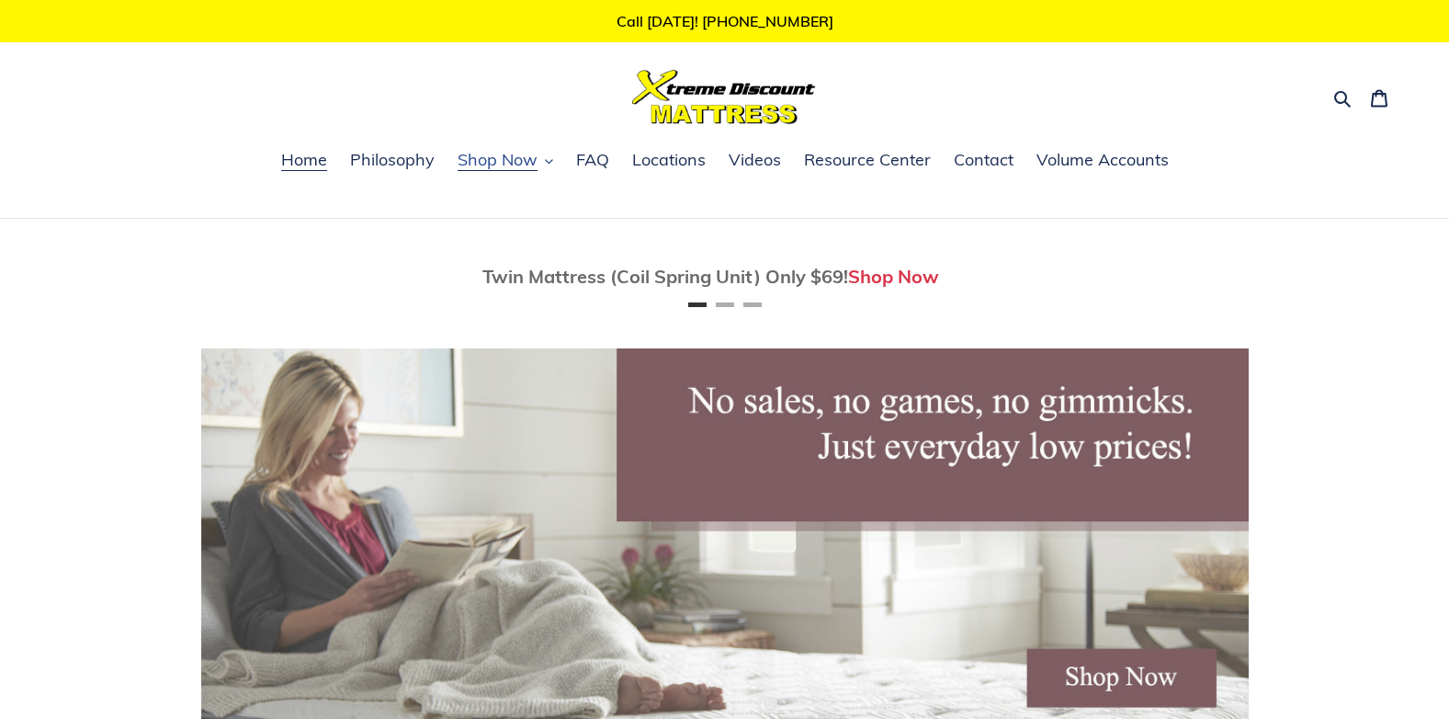
click at [502, 161] on span "Shop Now" at bounding box center [498, 160] width 80 height 22
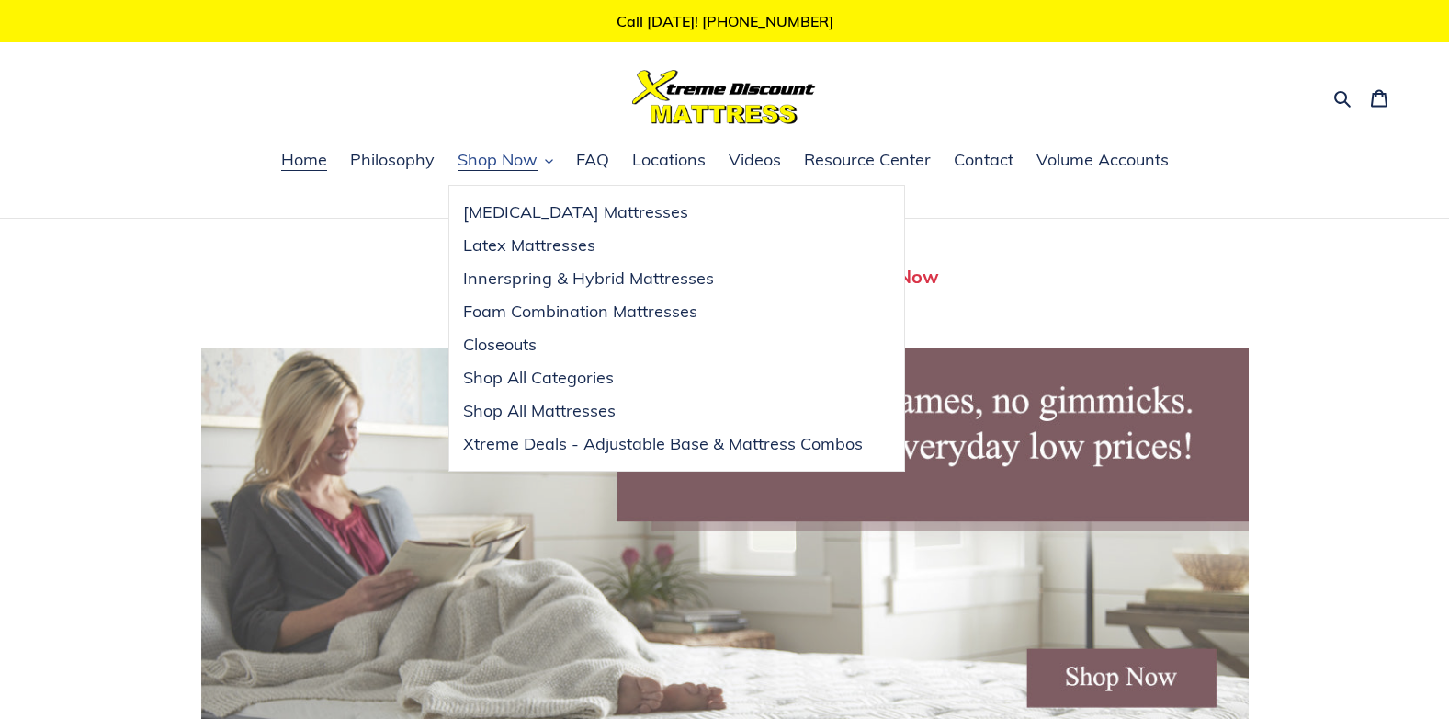
click at [502, 161] on span "Shop Now" at bounding box center [498, 160] width 80 height 22
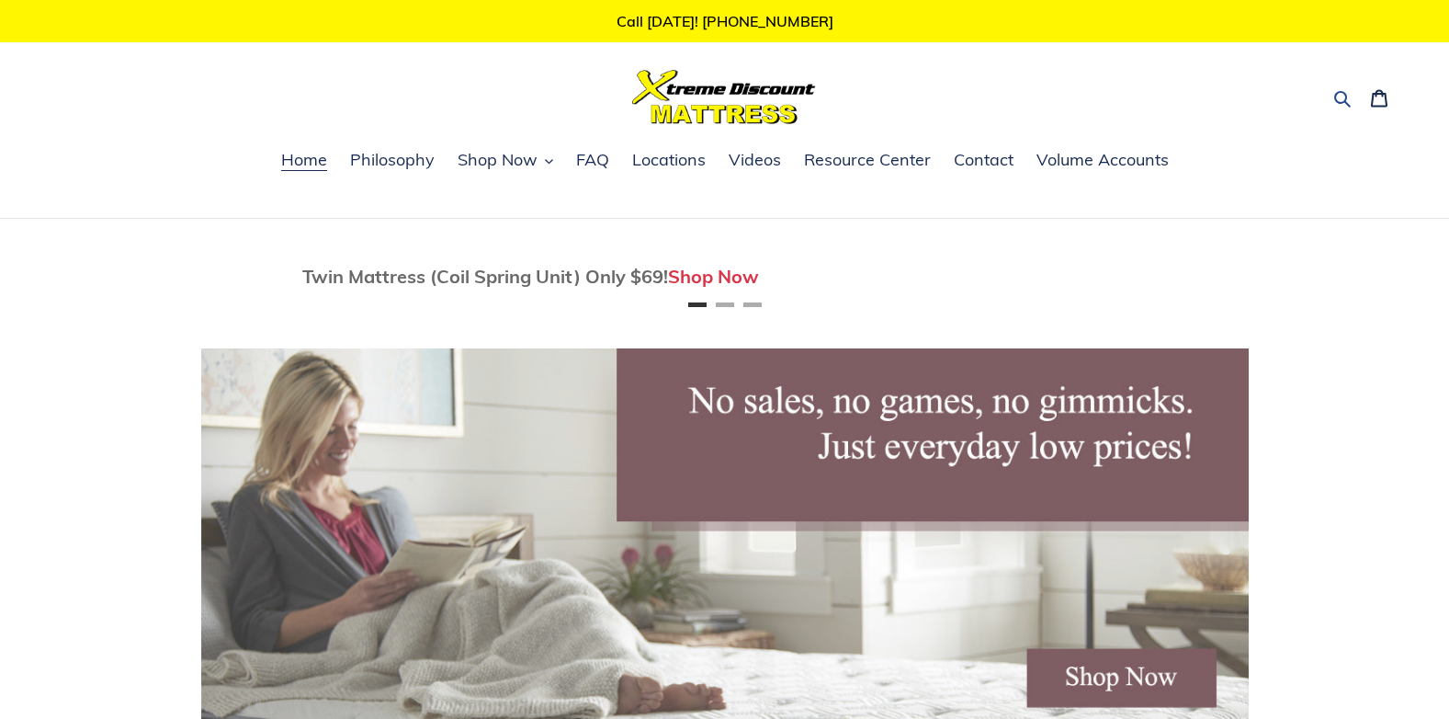
click at [1338, 93] on icon "button" at bounding box center [1342, 98] width 18 height 18
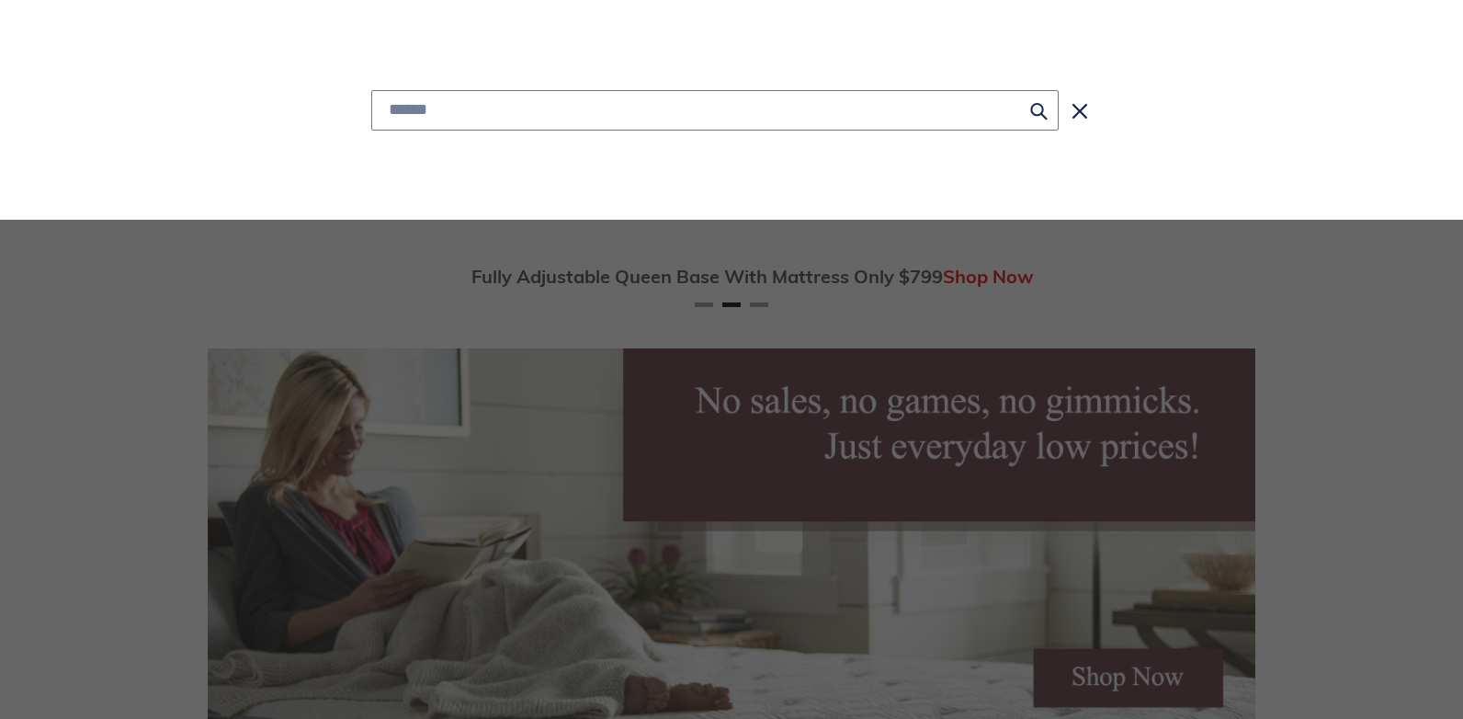
scroll to position [0, 1048]
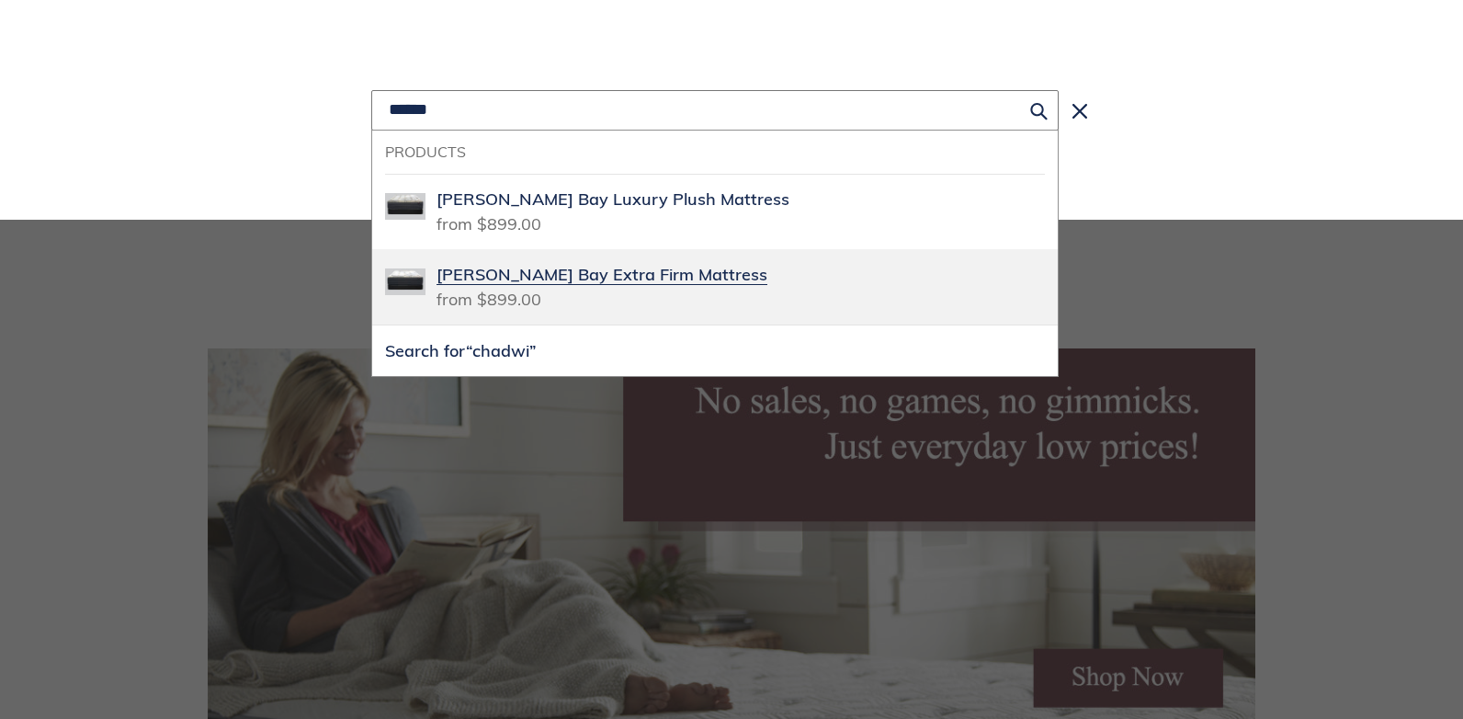
type input "******"
click at [681, 275] on span "[PERSON_NAME] Bay Extra Firm Mattress" at bounding box center [602, 275] width 331 height 21
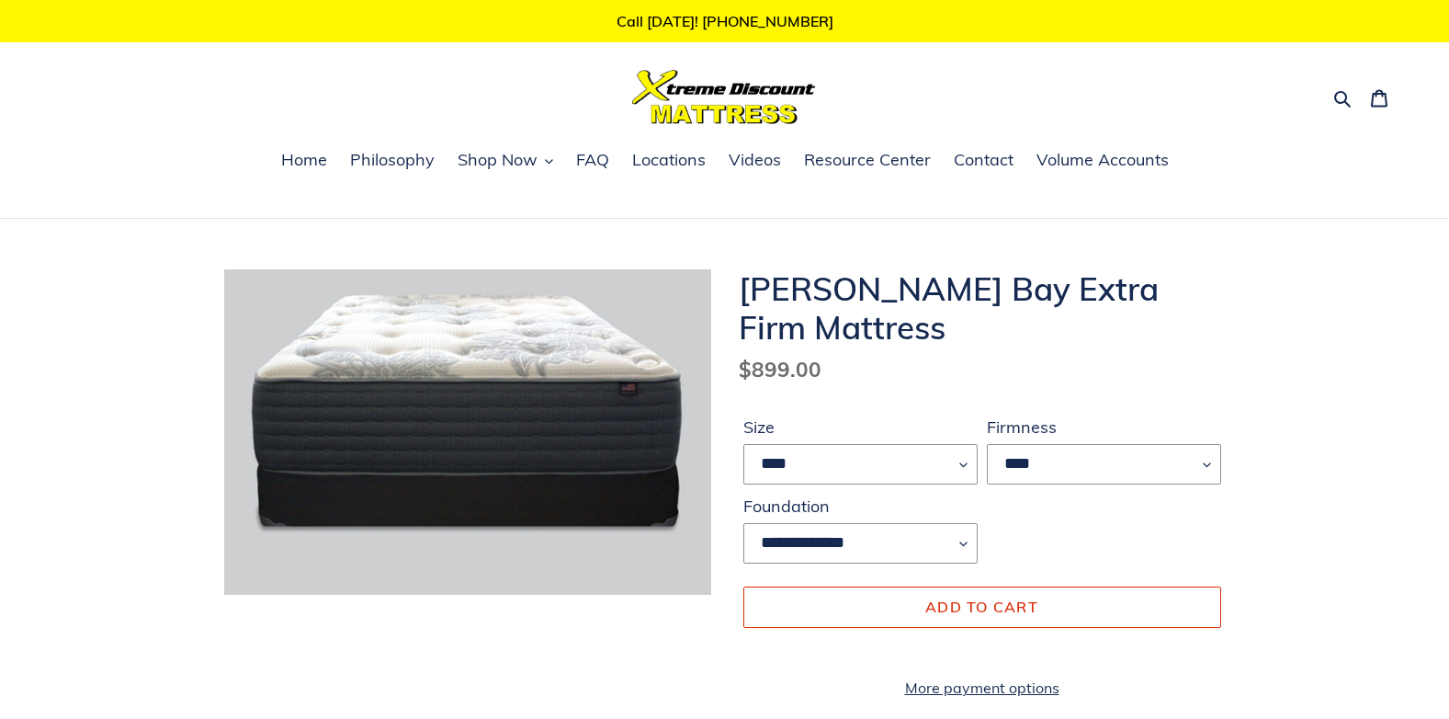
click at [541, 214] on nav "Home Philosophy Shop Now Memory Foam Mattresses Latex Mattresses Innerspring & …" at bounding box center [724, 183] width 1449 height 72
click at [1065, 272] on h1 "[PERSON_NAME] Bay Extra Firm Mattress" at bounding box center [982, 307] width 487 height 77
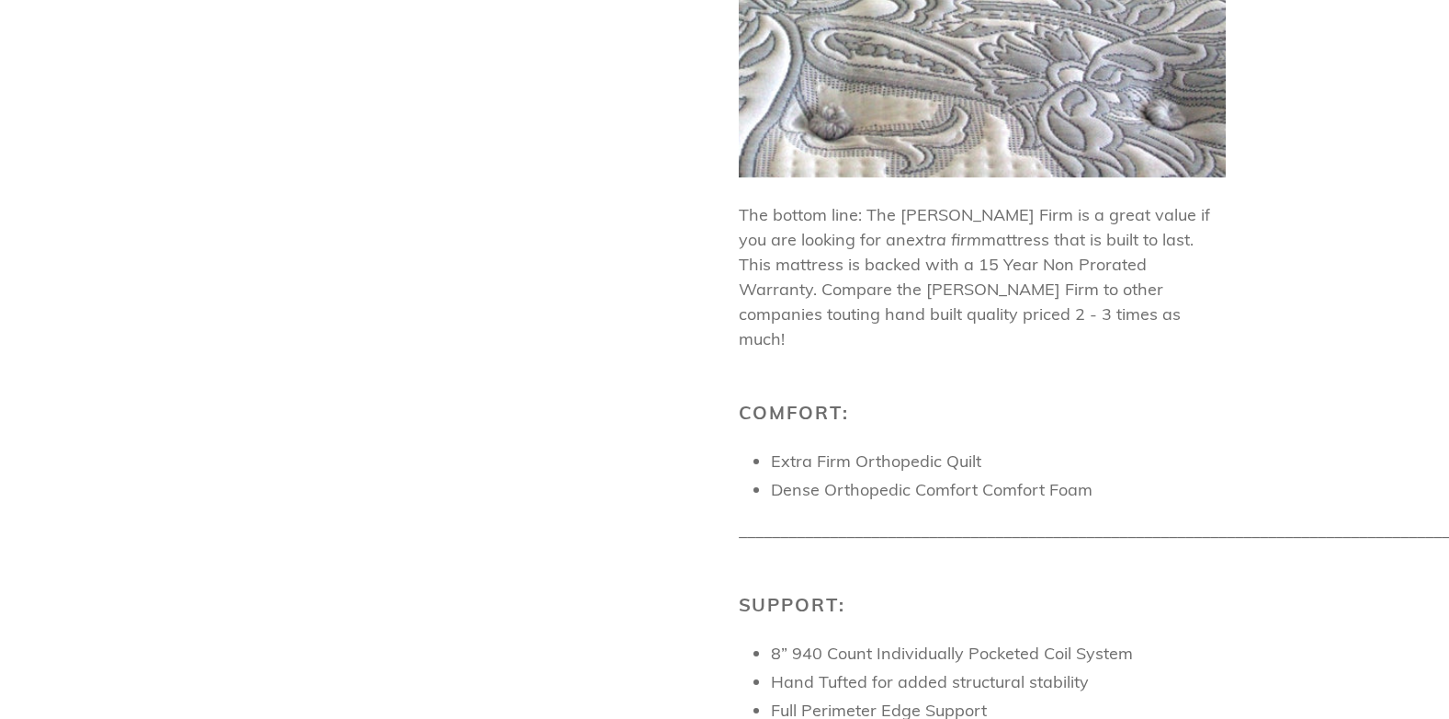
scroll to position [1673, 0]
